Goal: Contribute content: Contribute content

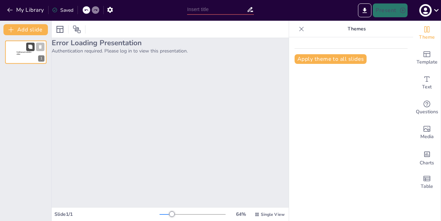
click at [30, 46] on icon at bounding box center [30, 46] width 4 height 4
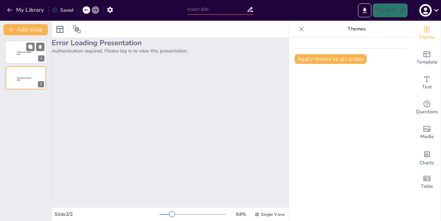
click at [16, 51] on div at bounding box center [25, 51] width 41 height 23
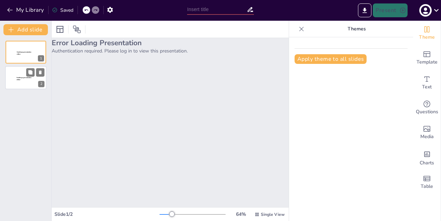
click at [29, 80] on p "Sendsteps presentation editor" at bounding box center [26, 79] width 19 height 4
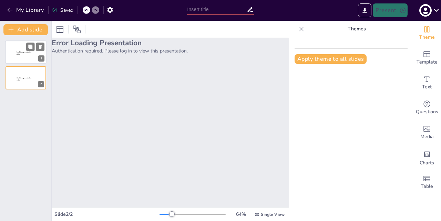
click at [15, 44] on div at bounding box center [25, 51] width 41 height 23
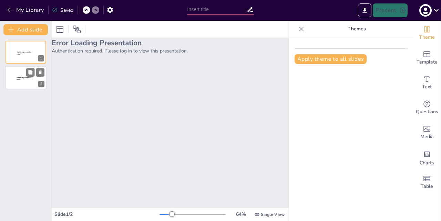
click at [35, 71] on div at bounding box center [35, 72] width 18 height 8
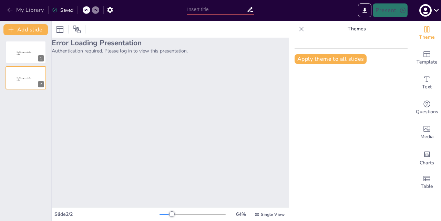
click at [9, 11] on icon "button" at bounding box center [9, 10] width 5 height 4
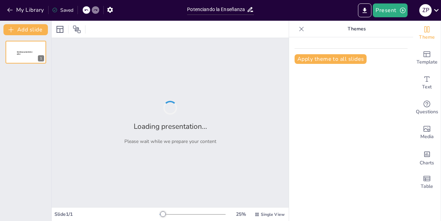
type input "Potenciando la Enseñanza Universitaria: Herramientas de IA para Docentes Efecti…"
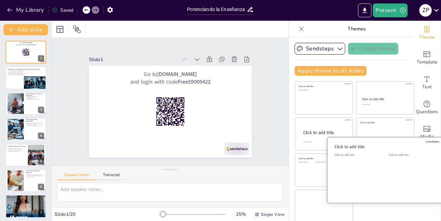
checkbox input "true"
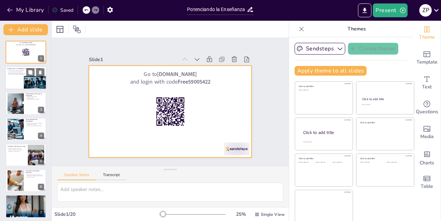
checkbox input "true"
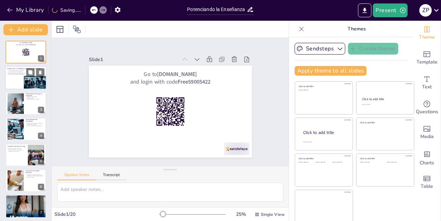
click at [21, 77] on div at bounding box center [25, 77] width 41 height 23
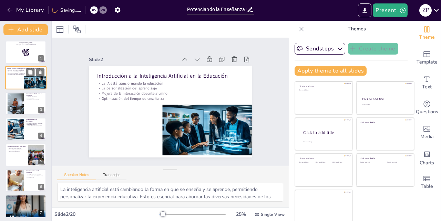
type textarea "La inteligencia artificial está cambiando la forma en que se enseña y se aprend…"
checkbox input "true"
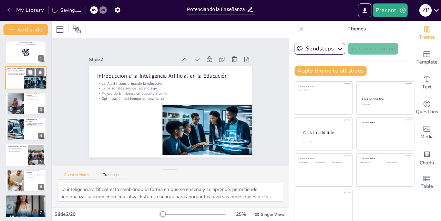
checkbox input "true"
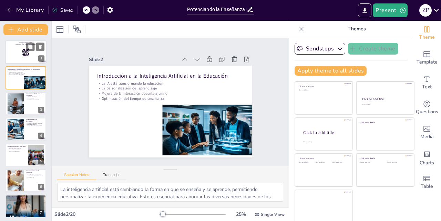
checkbox input "true"
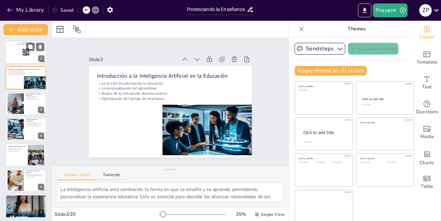
checkbox input "true"
click at [12, 52] on div at bounding box center [25, 51] width 41 height 23
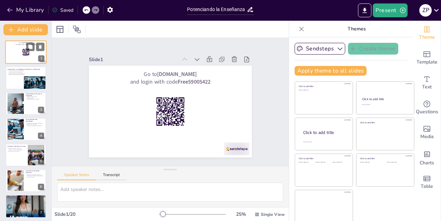
checkbox input "true"
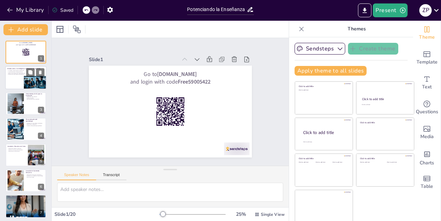
checkbox input "true"
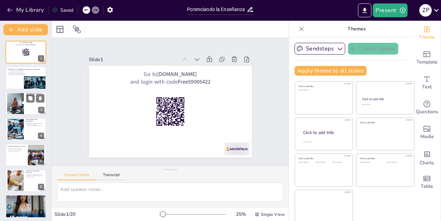
checkbox input "true"
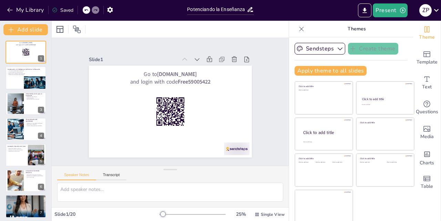
checkbox input "true"
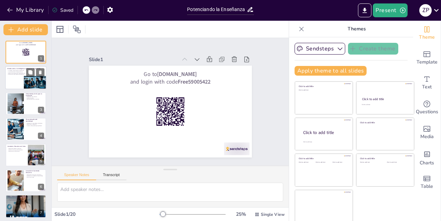
checkbox input "true"
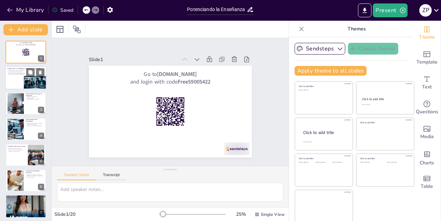
click at [10, 83] on div at bounding box center [25, 77] width 41 height 23
type textarea "La inteligencia artificial está cambiando la forma en que se enseña y se aprend…"
checkbox input "true"
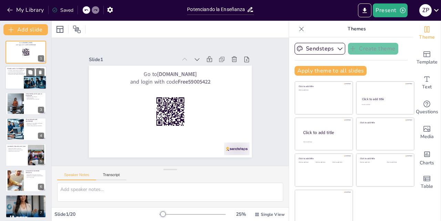
checkbox input "true"
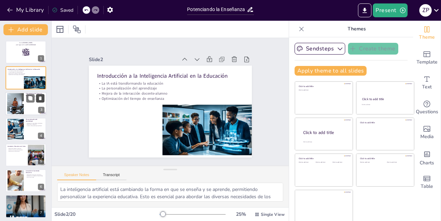
click at [37, 101] on button at bounding box center [40, 98] width 8 height 8
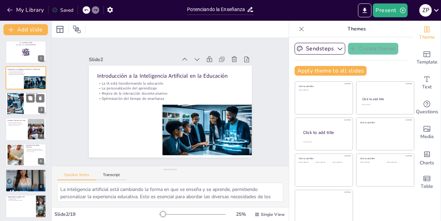
checkbox input "true"
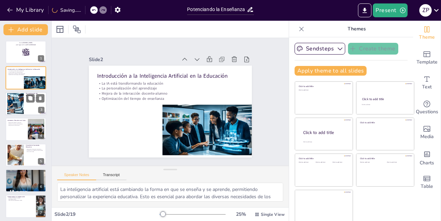
checkbox input "true"
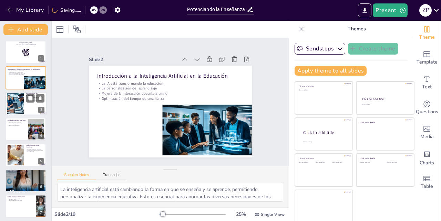
checkbox input "true"
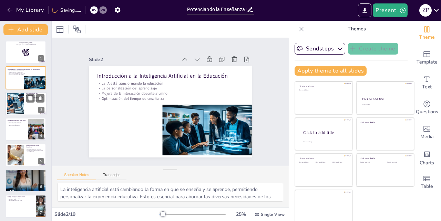
checkbox input "true"
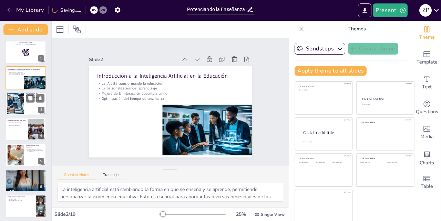
click at [23, 109] on div at bounding box center [15, 103] width 37 height 21
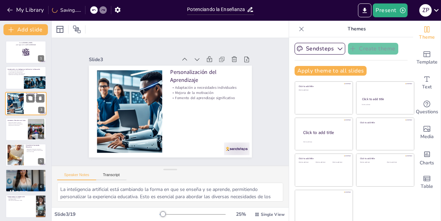
type textarea "La personalización del aprendizaje es esencial para abordar las diferencias en …"
checkbox input "true"
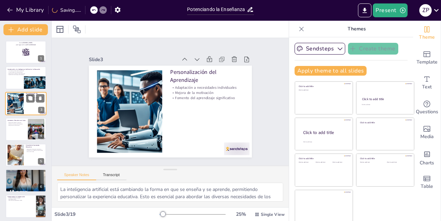
checkbox input "true"
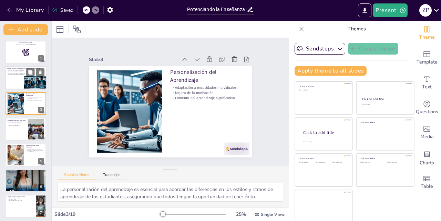
checkbox input "true"
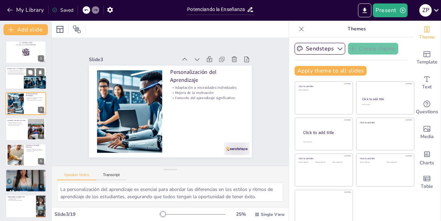
checkbox input "true"
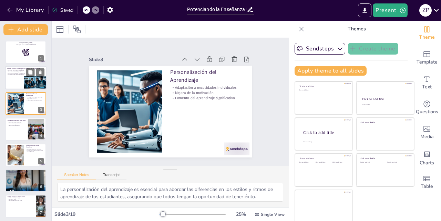
checkbox input "true"
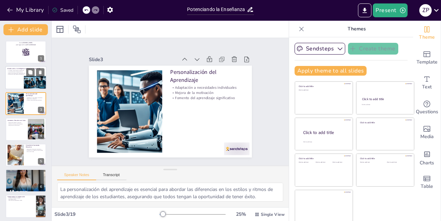
click at [8, 76] on div at bounding box center [25, 77] width 41 height 23
type textarea "La inteligencia artificial está cambiando la forma en que se enseña y se aprend…"
checkbox input "true"
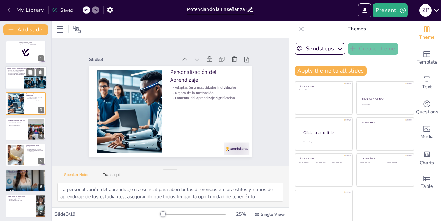
checkbox input "true"
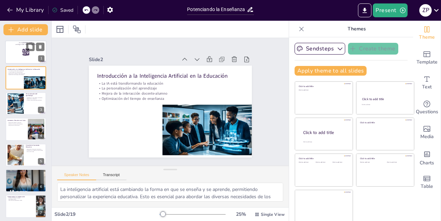
checkbox input "true"
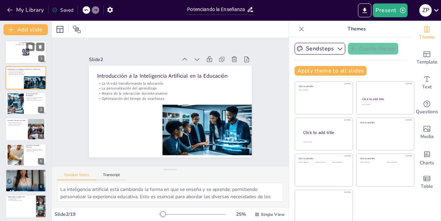
checkbox input "true"
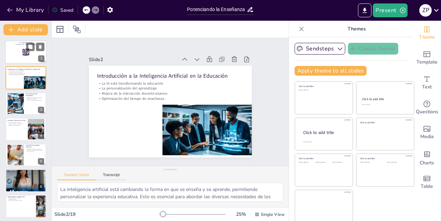
click at [13, 48] on div at bounding box center [25, 51] width 41 height 23
checkbox input "true"
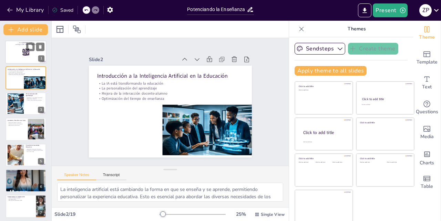
checkbox input "true"
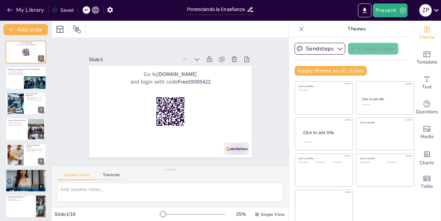
checkbox input "true"
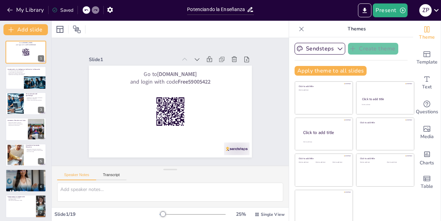
checkbox input "true"
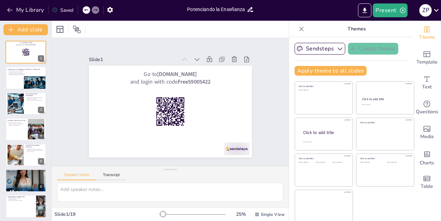
click at [229, 8] on input "Potenciando la Enseñanza Universitaria: Herramientas de IA para Docentes Efecti…" at bounding box center [216, 9] width 59 height 10
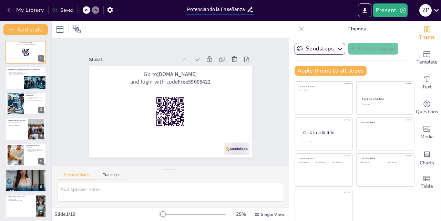
click at [229, 8] on input "Potenciando la Enseñanza Universitaria: Herramientas de IA para Docentes Efecti…" at bounding box center [216, 9] width 59 height 10
click at [17, 62] on div at bounding box center [25, 51] width 41 height 23
checkbox input "true"
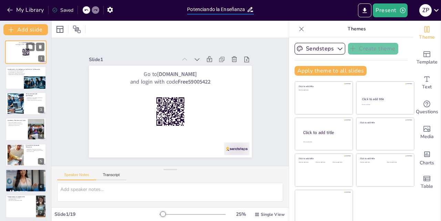
checkbox input "true"
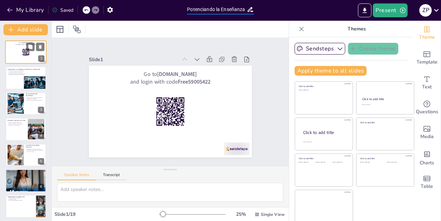
checkbox input "true"
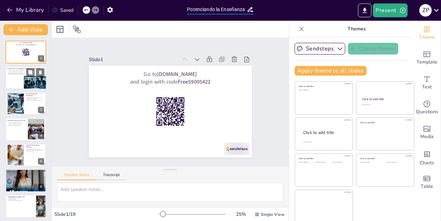
checkbox input "true"
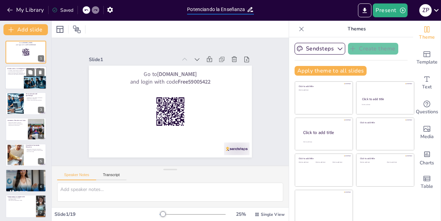
checkbox input "true"
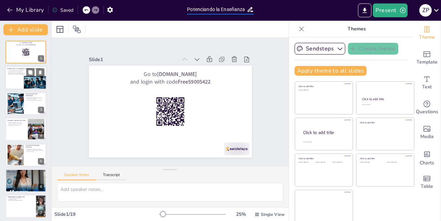
checkbox input "true"
click at [15, 77] on div at bounding box center [25, 77] width 41 height 23
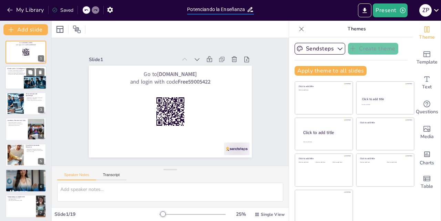
type textarea "La inteligencia artificial está cambiando la forma en que se enseña y se aprend…"
checkbox input "true"
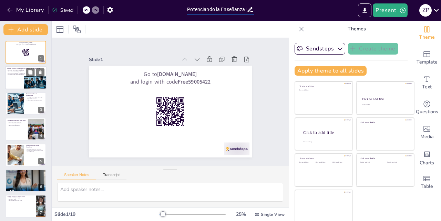
checkbox input "true"
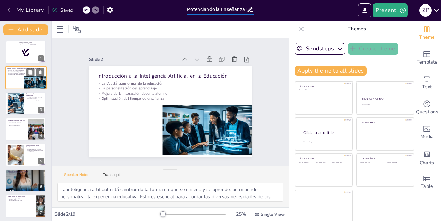
scroll to position [0, 0]
checkbox input "true"
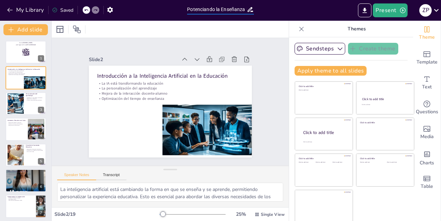
checkbox input "true"
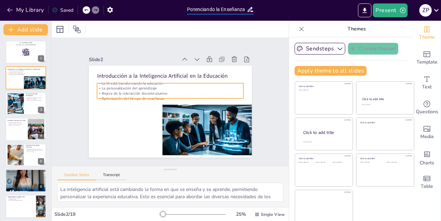
checkbox input "true"
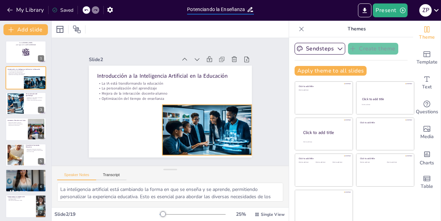
checkbox input "true"
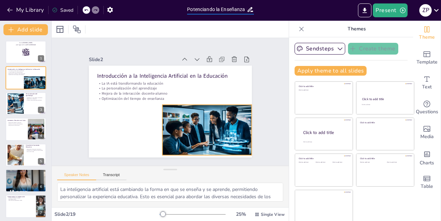
checkbox input "true"
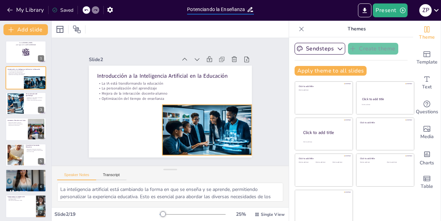
checkbox input "true"
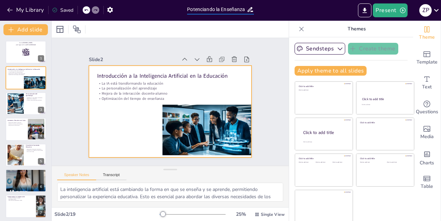
checkbox input "true"
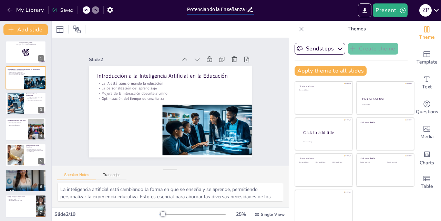
click at [214, 12] on input "Potenciando la Enseñanza Universitaria: Herramientas de IA para Docentes Efecti…" at bounding box center [216, 9] width 59 height 10
click at [229, 8] on input "Potenciando la Enseñanza Universitaria: Herramientas de IA para Docentes Efecti…" at bounding box center [216, 9] width 59 height 10
checkbox input "true"
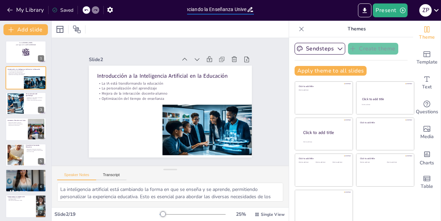
checkbox input "true"
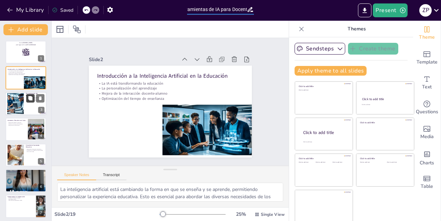
click at [34, 100] on button at bounding box center [30, 98] width 8 height 8
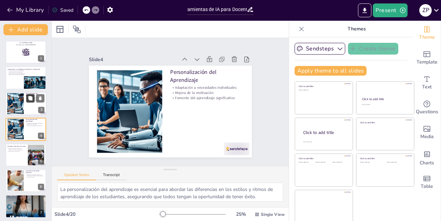
scroll to position [10, 0]
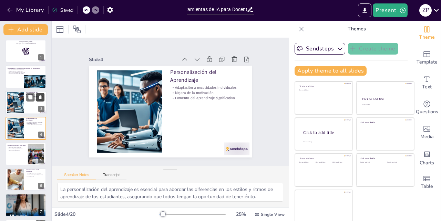
click at [40, 96] on icon at bounding box center [40, 97] width 3 height 4
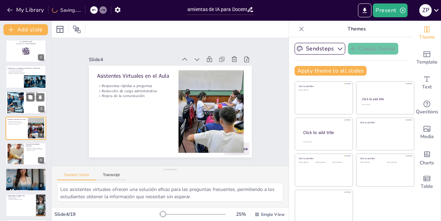
click at [17, 104] on div at bounding box center [15, 102] width 37 height 21
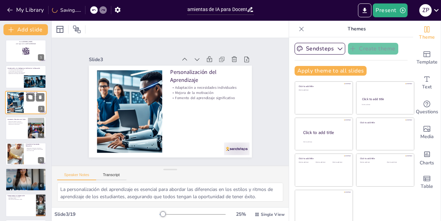
scroll to position [0, 0]
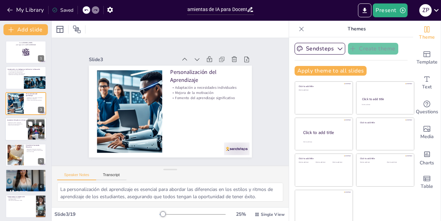
click at [16, 132] on div at bounding box center [25, 128] width 41 height 23
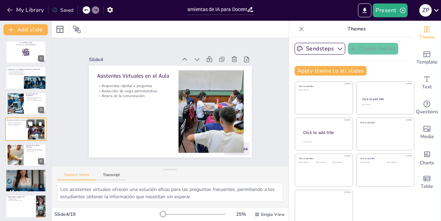
scroll to position [1, 0]
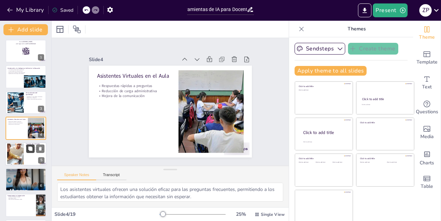
click at [28, 151] on button at bounding box center [30, 148] width 8 height 8
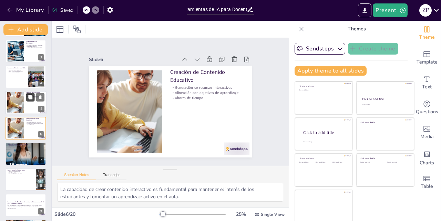
scroll to position [10, 0]
click at [39, 122] on icon at bounding box center [40, 122] width 5 height 5
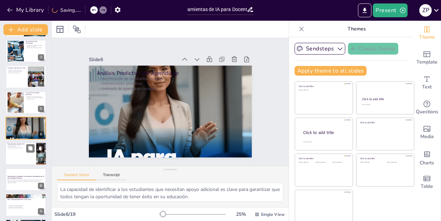
click at [17, 159] on div at bounding box center [25, 153] width 41 height 23
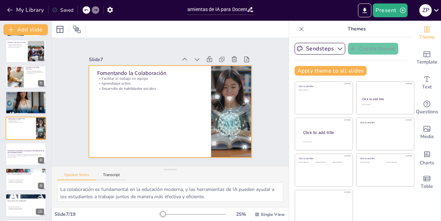
scroll to position [11, 0]
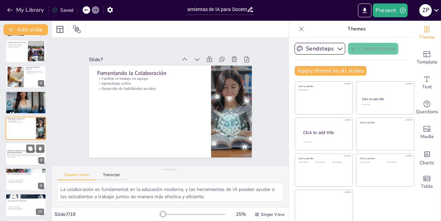
click at [9, 151] on p "Potenciando la Enseñanza Universitaria: Herramientas de IA para Docentes Efecti…" at bounding box center [25, 151] width 37 height 4
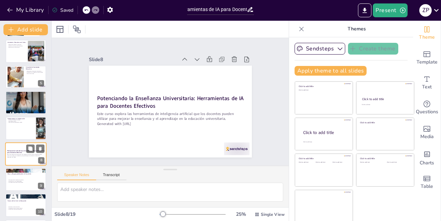
scroll to position [0, 0]
